Goal: Task Accomplishment & Management: Use online tool/utility

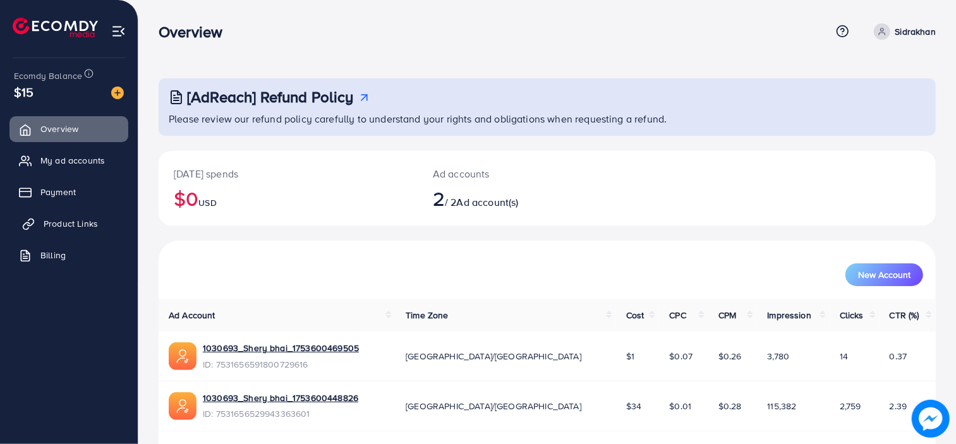
click at [78, 224] on span "Product Links" at bounding box center [71, 223] width 54 height 13
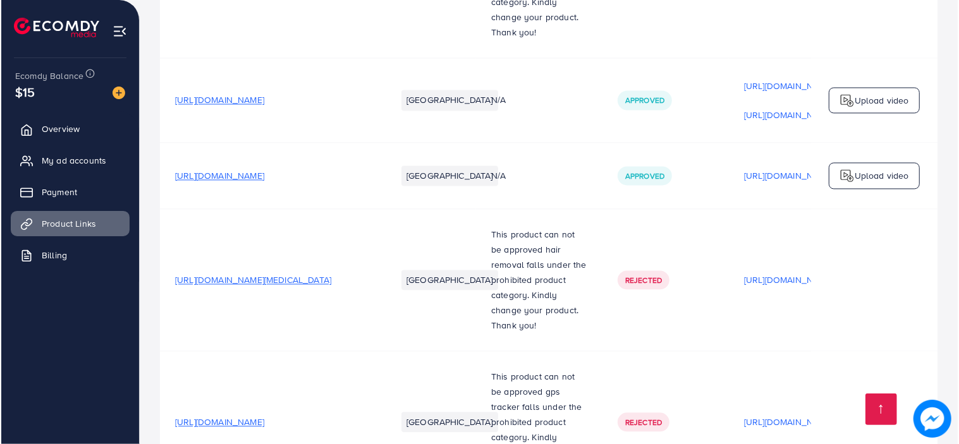
scroll to position [0, 287]
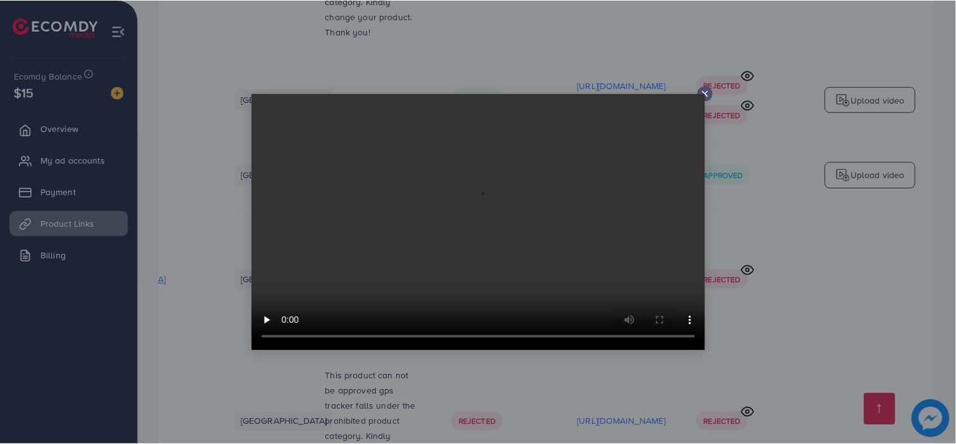
scroll to position [0, 286]
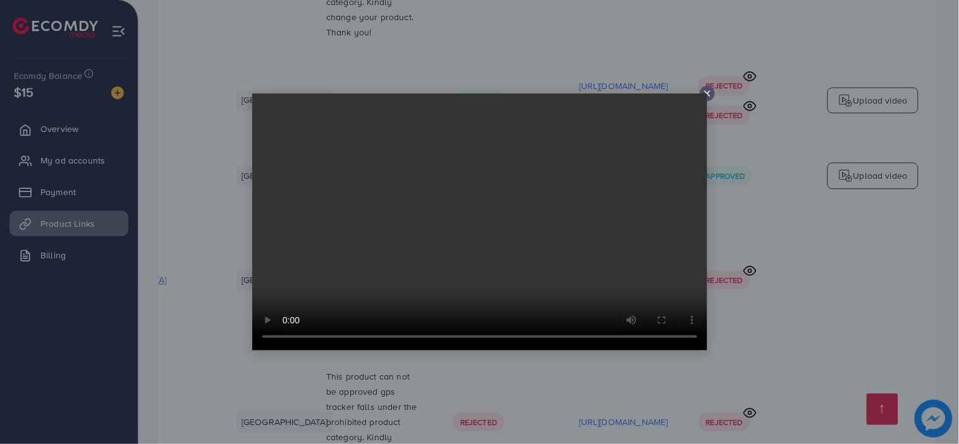
click at [707, 91] on icon at bounding box center [707, 93] width 10 height 10
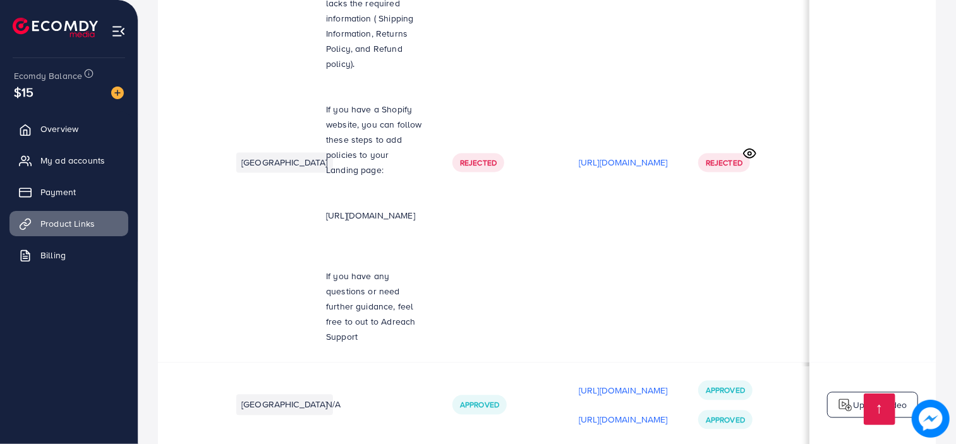
scroll to position [0, 0]
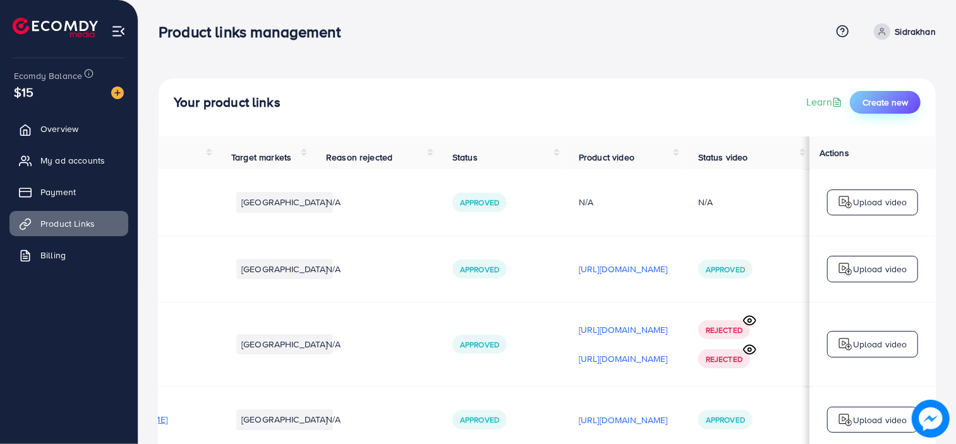
click at [906, 104] on span "Create new" at bounding box center [886, 102] width 46 height 13
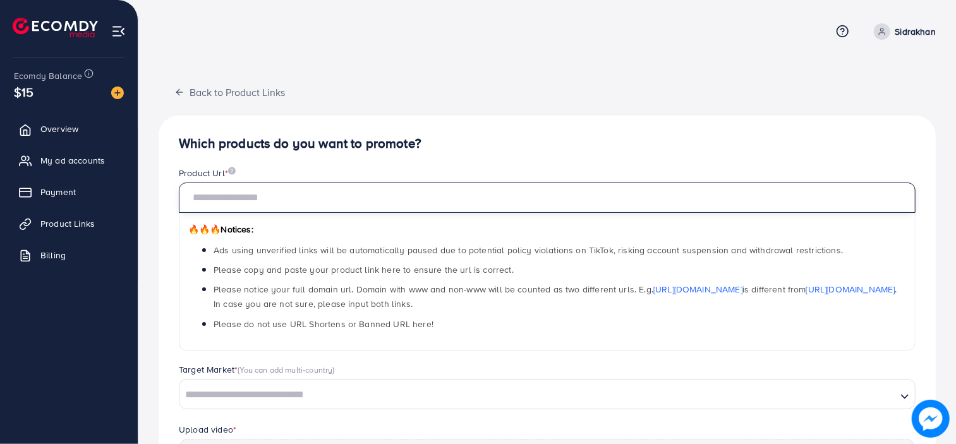
click at [395, 204] on input "text" at bounding box center [547, 198] width 737 height 30
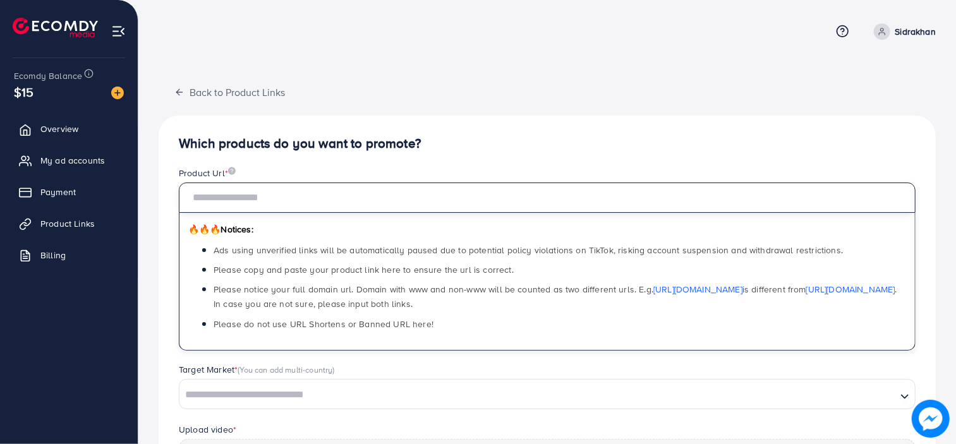
paste input "**********"
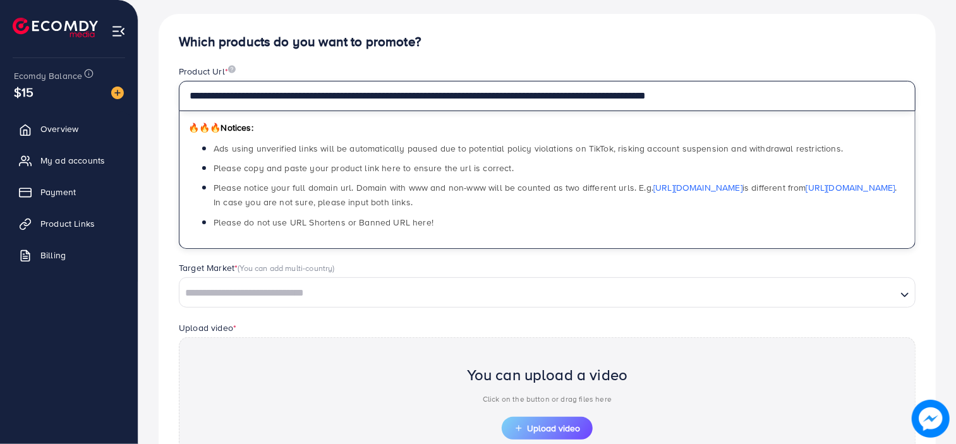
scroll to position [105, 0]
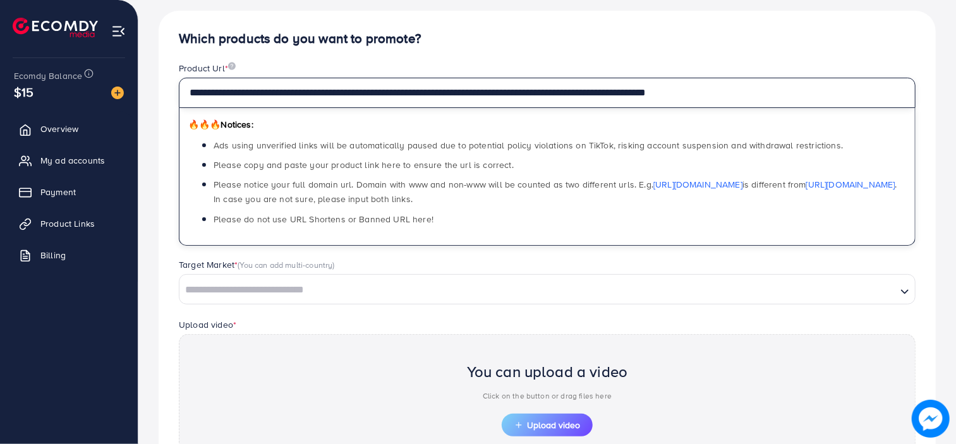
type input "**********"
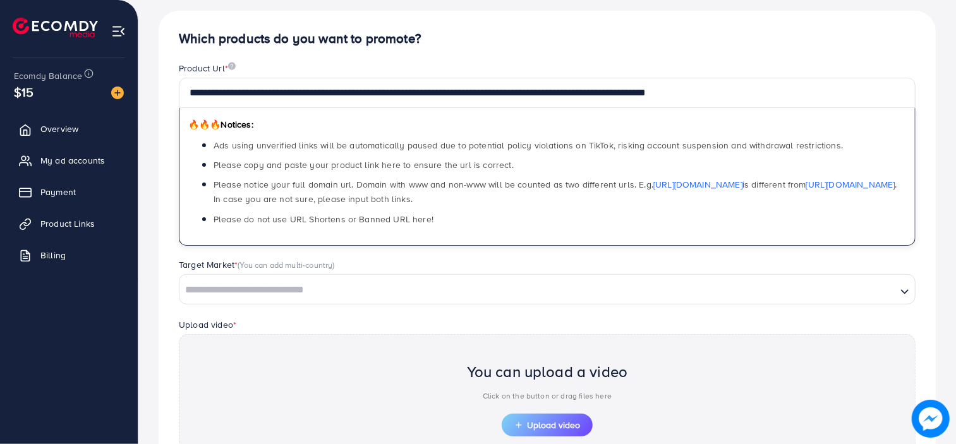
click at [393, 283] on input "Search for option" at bounding box center [538, 291] width 715 height 20
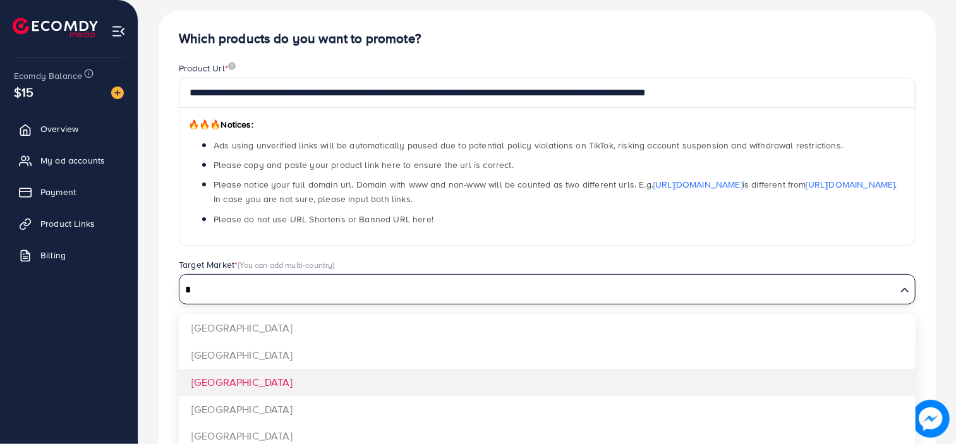
type input "*"
click at [369, 392] on div "**********" at bounding box center [547, 291] width 777 height 561
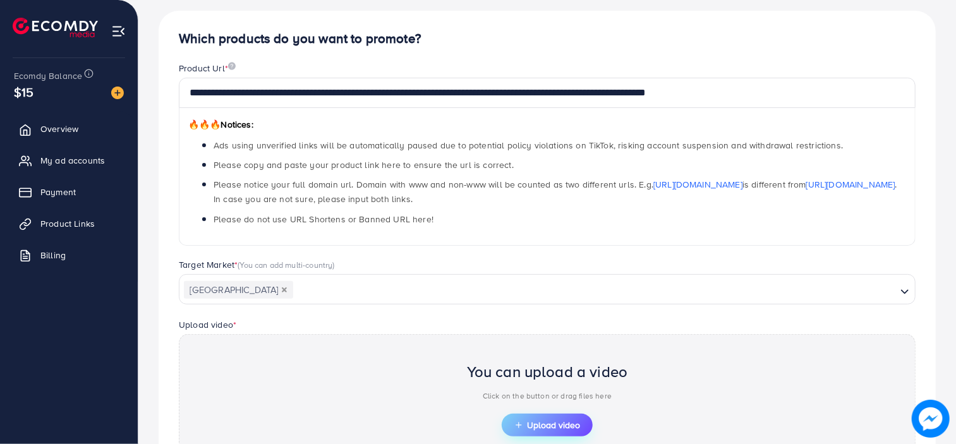
click at [521, 414] on button "Upload video" at bounding box center [547, 425] width 91 height 23
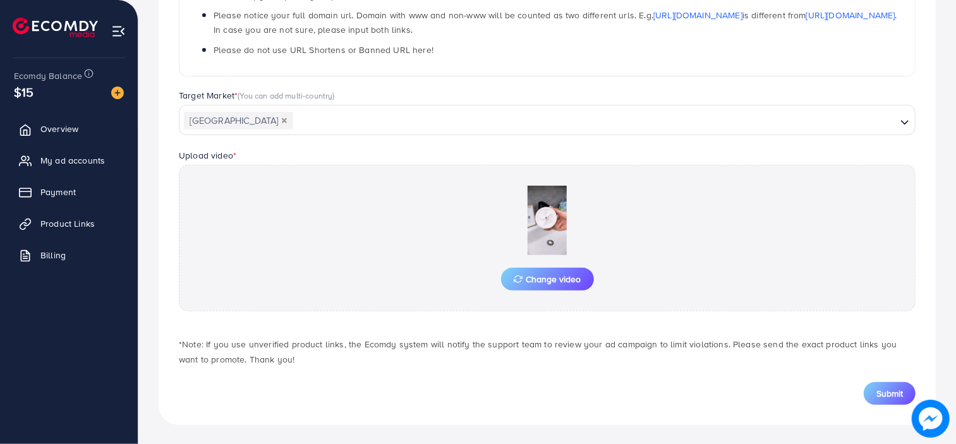
scroll to position [275, 0]
click at [874, 384] on button "Submit" at bounding box center [890, 393] width 52 height 23
